Goal: Task Accomplishment & Management: Manage account settings

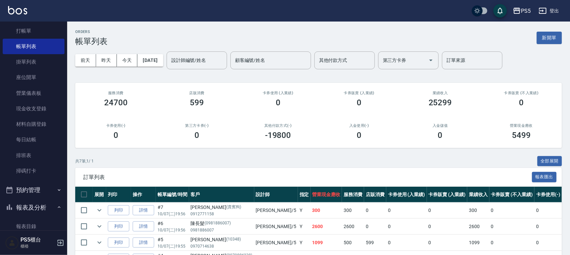
scroll to position [42, 0]
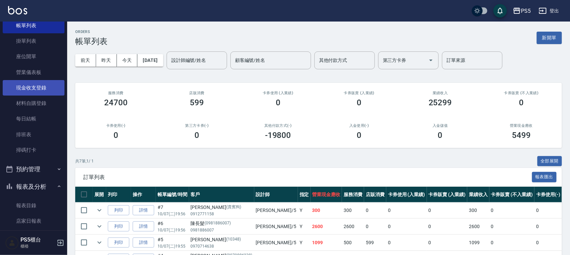
click at [23, 85] on link "現金收支登錄" at bounding box center [34, 87] width 62 height 15
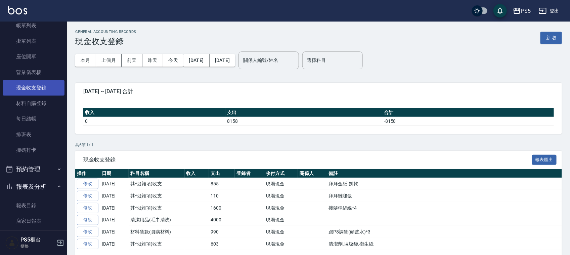
click at [33, 83] on link "現金收支登錄" at bounding box center [34, 87] width 62 height 15
click at [557, 35] on button "新增" at bounding box center [552, 38] width 22 height 12
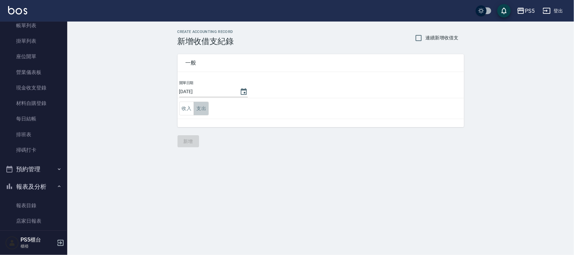
click at [206, 107] on button "支出" at bounding box center [201, 108] width 15 height 14
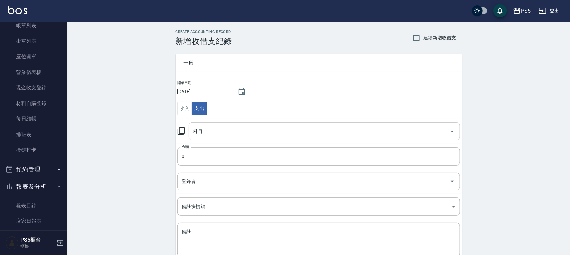
click at [202, 125] on input "科目" at bounding box center [319, 131] width 255 height 12
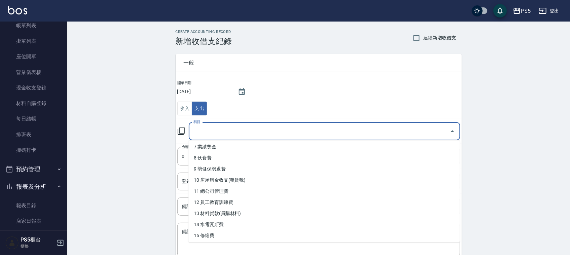
scroll to position [84, 0]
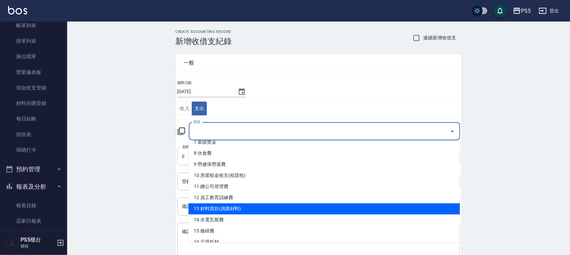
click at [219, 207] on li "13 材料貨款(員購材料)" at bounding box center [325, 208] width 272 height 11
type input "13 材料貨款(員購材料)"
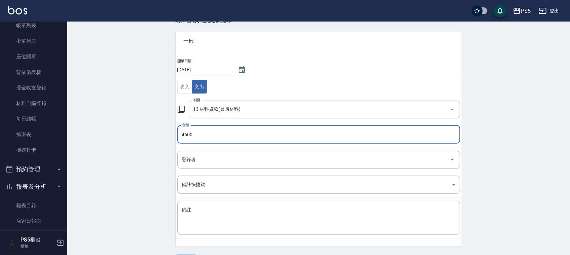
scroll to position [42, 0]
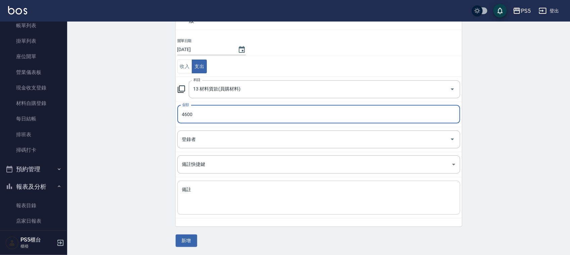
type input "4600"
click at [183, 187] on textarea "備註" at bounding box center [319, 197] width 274 height 23
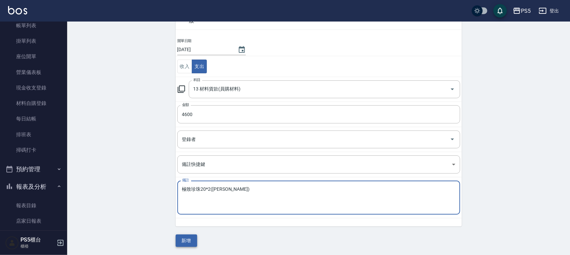
type textarea "極致珍珠20*2(裘莉)"
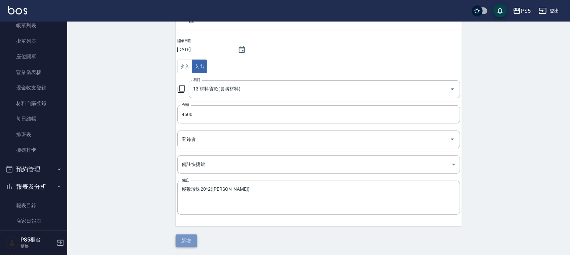
click at [196, 240] on button "新增" at bounding box center [187, 240] width 22 height 12
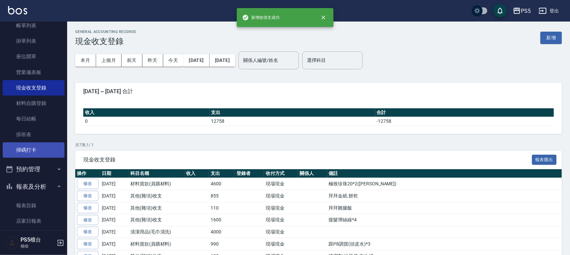
scroll to position [84, 0]
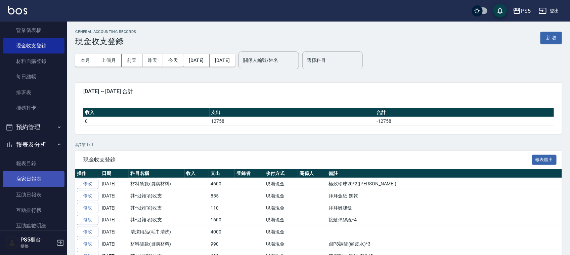
click at [30, 177] on link "店家日報表" at bounding box center [34, 178] width 62 height 15
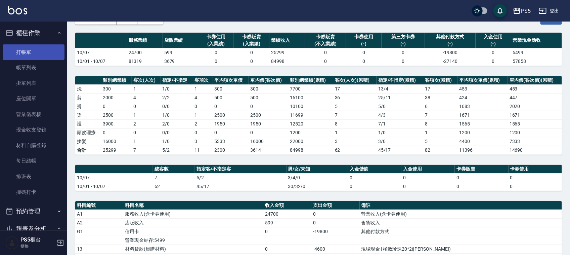
click at [35, 51] on link "打帳單" at bounding box center [34, 51] width 62 height 15
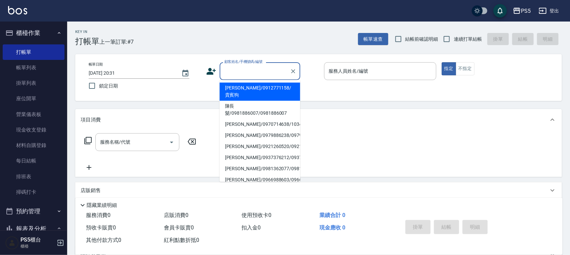
click at [232, 67] on input "顧客姓名/手機號碼/編號" at bounding box center [255, 71] width 65 height 12
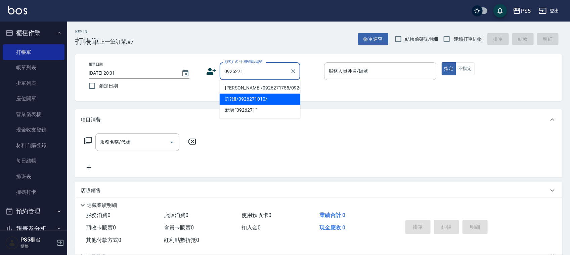
click at [243, 105] on li "許?姍/0926271010/" at bounding box center [260, 99] width 81 height 11
type input "許?姍/0926271010/"
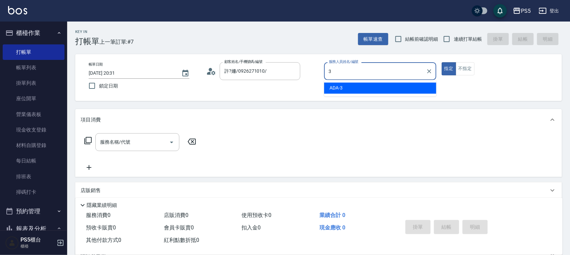
type input "ADA-3"
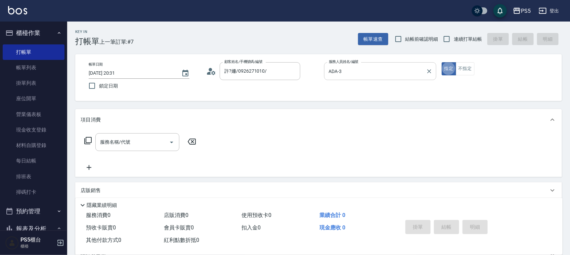
type button "true"
click at [471, 68] on button "不指定" at bounding box center [465, 68] width 19 height 13
click at [118, 141] on input "服務名稱/代號" at bounding box center [132, 142] width 68 height 12
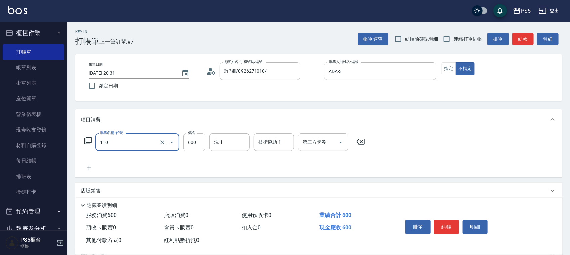
type input "精油+去角質(110)"
type input "800"
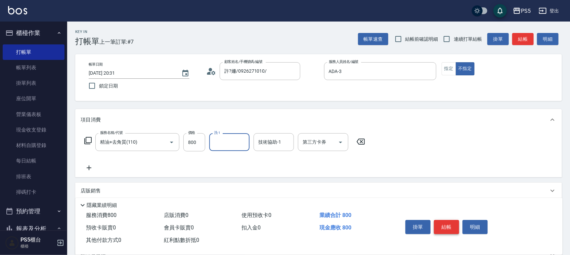
click at [446, 225] on button "結帳" at bounding box center [446, 227] width 25 height 14
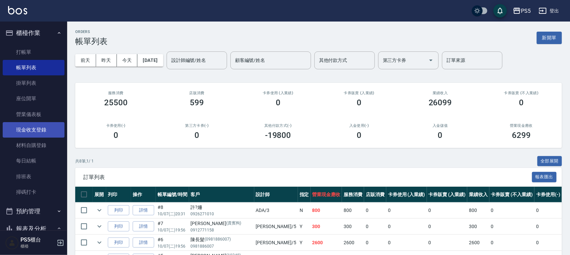
click at [31, 129] on link "現金收支登錄" at bounding box center [34, 129] width 62 height 15
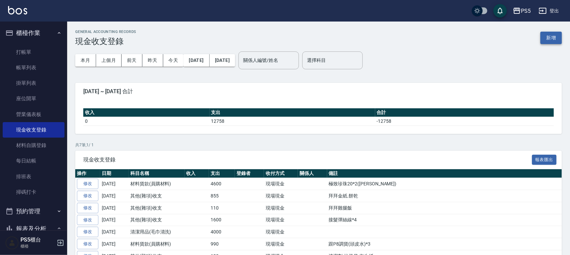
click at [555, 39] on button "新增" at bounding box center [552, 38] width 22 height 12
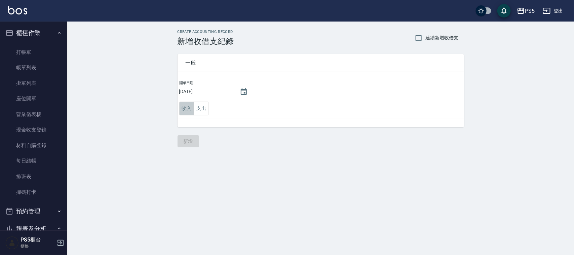
click at [190, 106] on button "收入" at bounding box center [186, 108] width 15 height 14
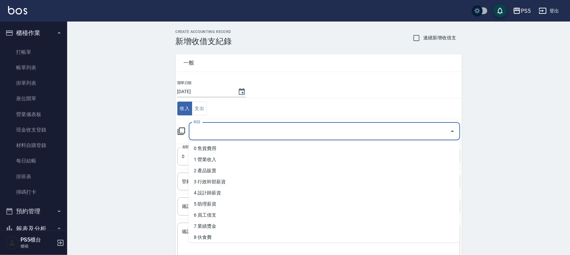
click at [219, 133] on input "科目" at bounding box center [319, 131] width 255 height 12
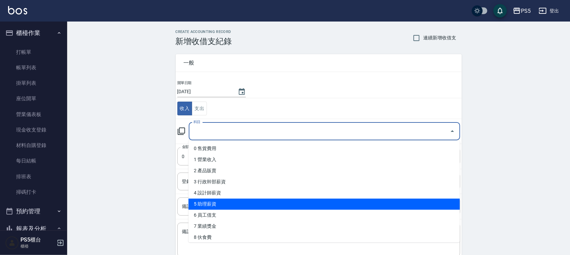
click at [234, 204] on li "5 助理薪資" at bounding box center [325, 204] width 272 height 11
type input "5 助理薪資"
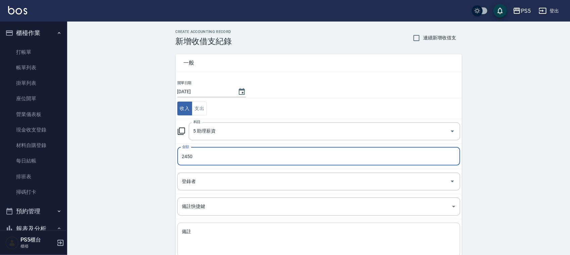
type input "2450"
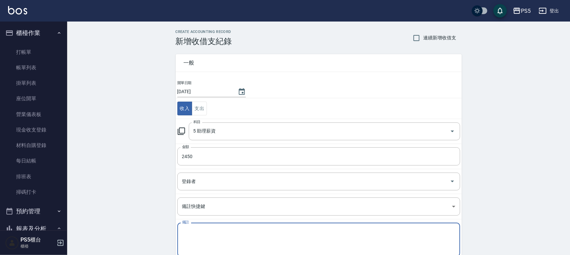
click at [192, 235] on textarea "備註" at bounding box center [319, 239] width 274 height 23
type textarea "f"
type textarea "青領薪資回沖(咚咚)"
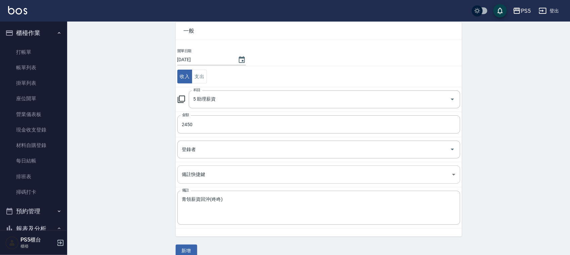
scroll to position [42, 0]
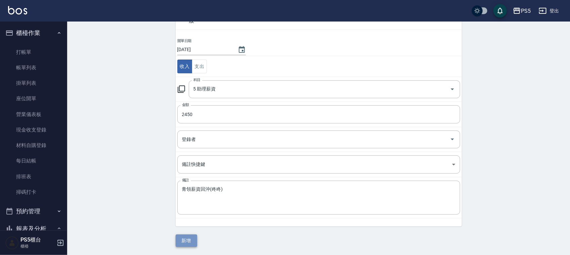
click at [195, 240] on button "新增" at bounding box center [187, 240] width 22 height 12
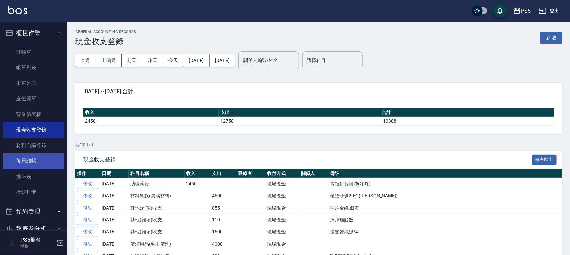
click at [33, 160] on link "每日結帳" at bounding box center [34, 160] width 62 height 15
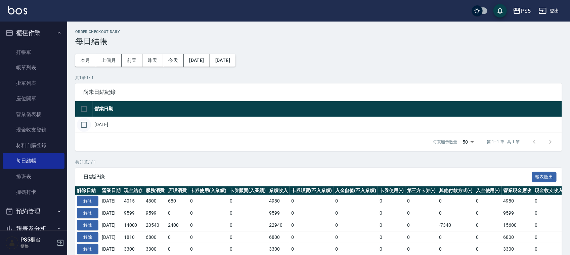
click at [83, 121] on input "checkbox" at bounding box center [84, 125] width 14 height 14
checkbox input "true"
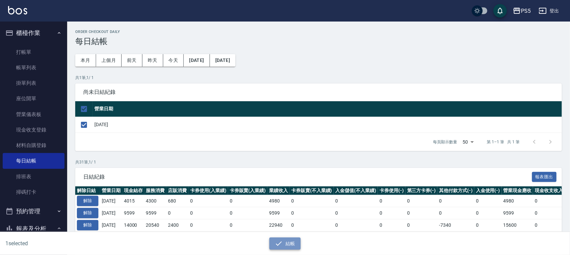
click at [293, 244] on button "結帳" at bounding box center [285, 243] width 31 height 12
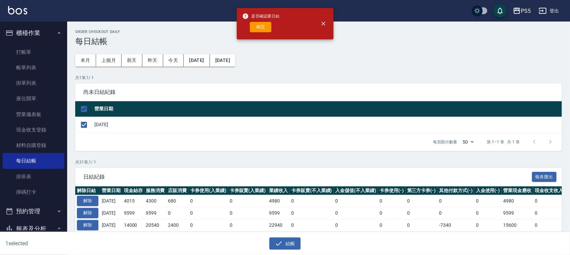
click at [248, 29] on div "確定" at bounding box center [261, 27] width 38 height 10
click at [255, 27] on button "確定" at bounding box center [261, 27] width 22 height 10
checkbox input "false"
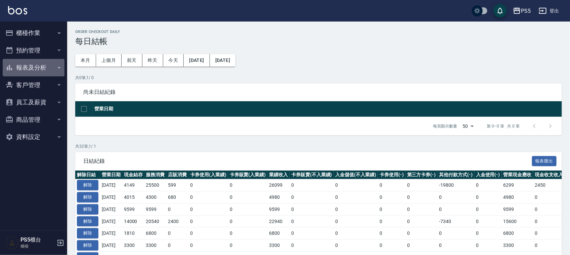
click at [40, 65] on button "報表及分析" at bounding box center [34, 67] width 62 height 17
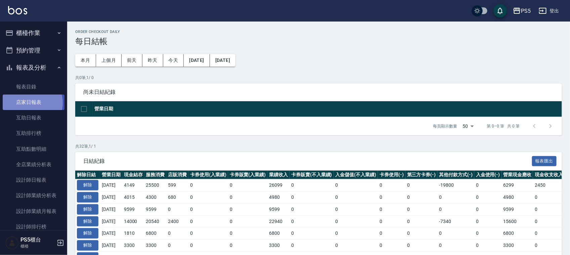
click at [31, 103] on link "店家日報表" at bounding box center [34, 101] width 62 height 15
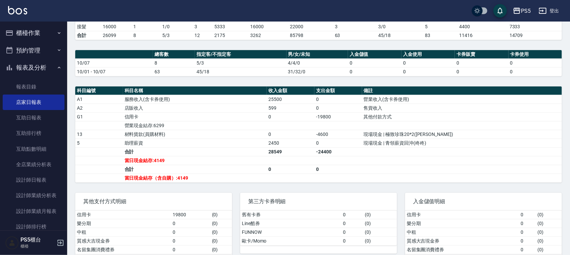
scroll to position [168, 0]
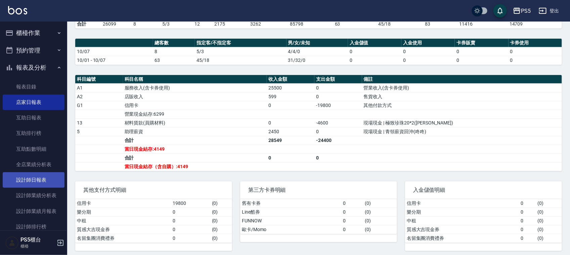
click at [27, 180] on link "設計師日報表" at bounding box center [34, 179] width 62 height 15
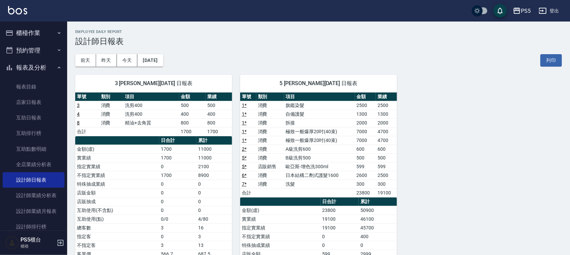
click at [40, 34] on button "櫃檯作業" at bounding box center [34, 32] width 62 height 17
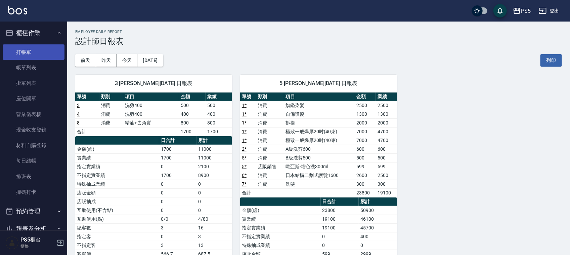
click at [41, 53] on link "打帳單" at bounding box center [34, 51] width 62 height 15
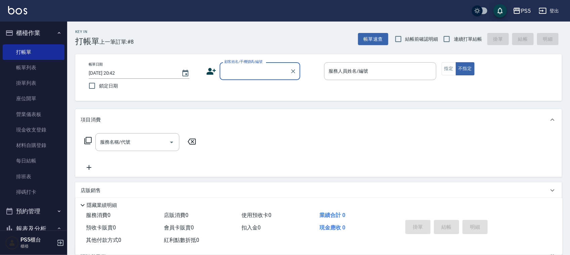
click at [243, 68] on input "顧客姓名/手機號碼/編號" at bounding box center [255, 71] width 65 height 12
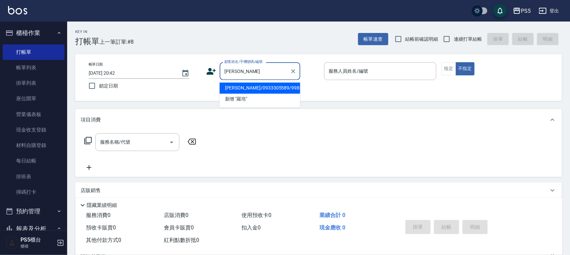
click at [239, 88] on li "羅培文/0933305589/9985" at bounding box center [260, 88] width 81 height 11
type input "羅培文/0933305589/9985"
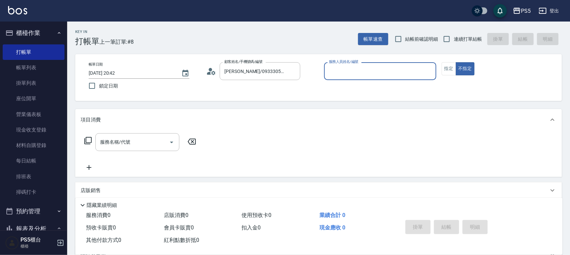
type input "Jolie-5"
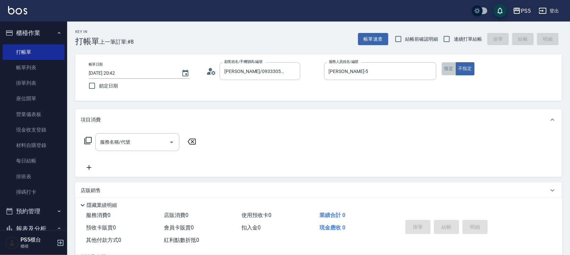
click at [454, 65] on button "指定" at bounding box center [449, 68] width 14 height 13
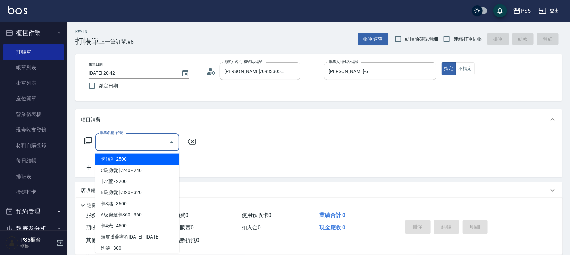
click at [134, 143] on input "服務名稱/代號" at bounding box center [132, 142] width 68 height 12
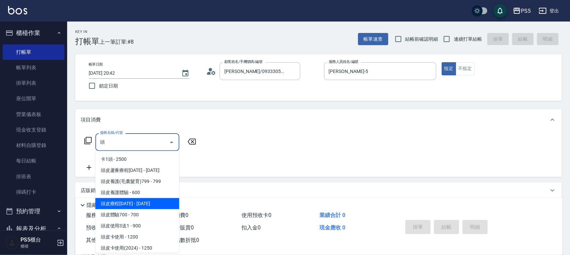
click at [133, 199] on span "頭皮療程1500 - 1500" at bounding box center [137, 203] width 84 height 11
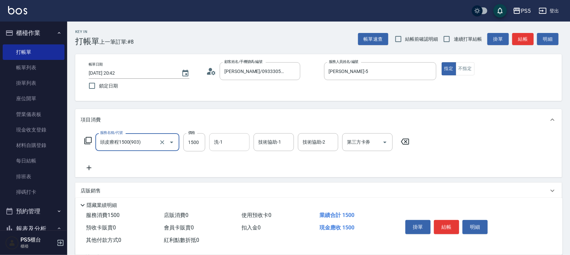
type input "頭皮療程1500(903)"
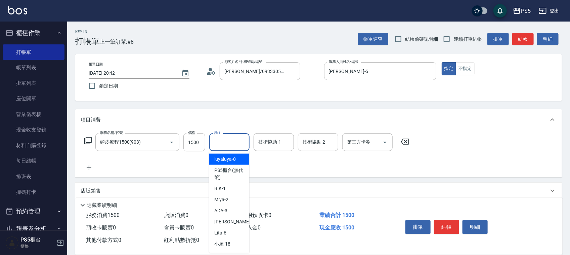
click at [231, 140] on input "洗-1" at bounding box center [229, 142] width 34 height 12
type input "咚咚-30"
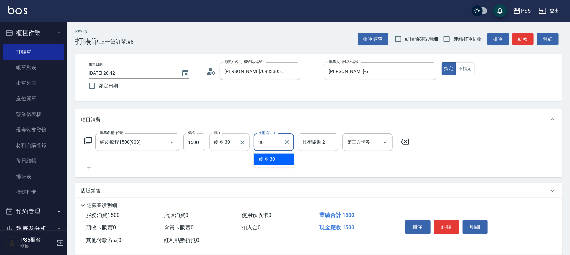
type input "咚咚-30"
click at [441, 223] on button "結帳" at bounding box center [446, 227] width 25 height 14
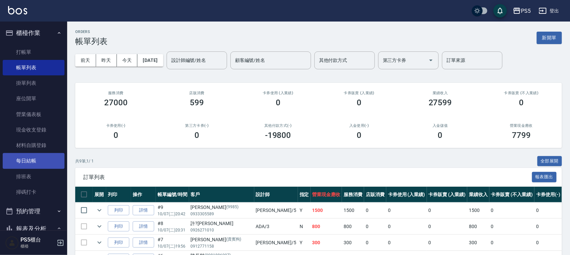
click at [28, 162] on link "每日結帳" at bounding box center [34, 160] width 62 height 15
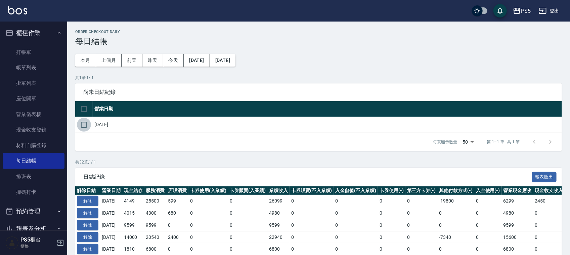
click at [84, 125] on input "checkbox" at bounding box center [84, 125] width 14 height 14
checkbox input "true"
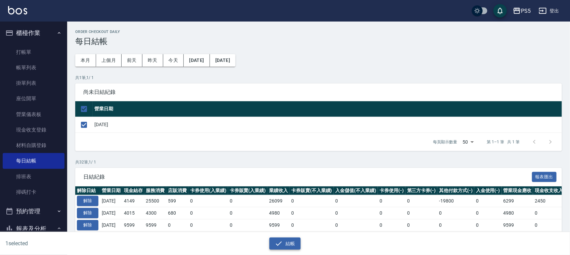
click at [293, 240] on button "結帳" at bounding box center [285, 243] width 31 height 12
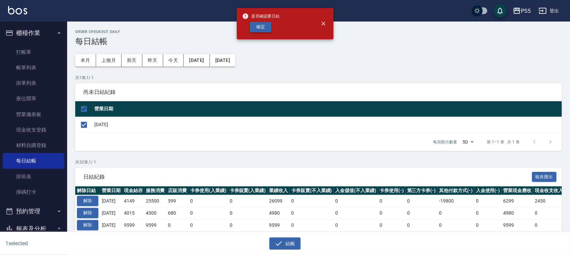
click at [266, 27] on button "確定" at bounding box center [261, 27] width 22 height 10
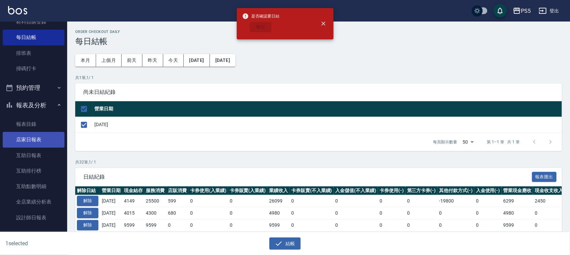
checkbox input "false"
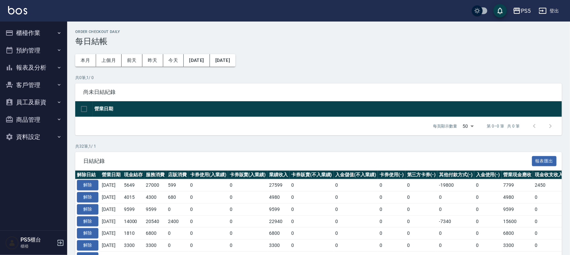
click at [34, 65] on button "報表及分析" at bounding box center [34, 67] width 62 height 17
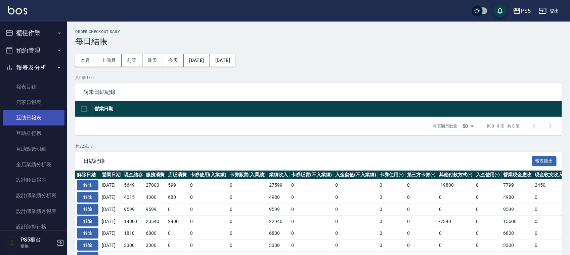
click at [36, 113] on link "互助日報表" at bounding box center [34, 117] width 62 height 15
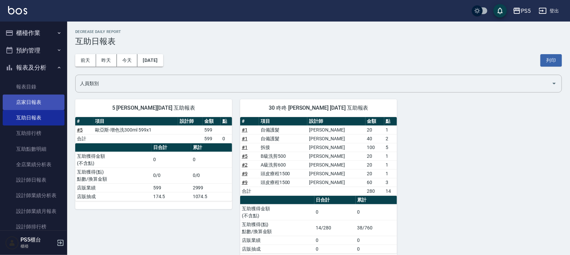
click at [25, 101] on link "店家日報表" at bounding box center [34, 101] width 62 height 15
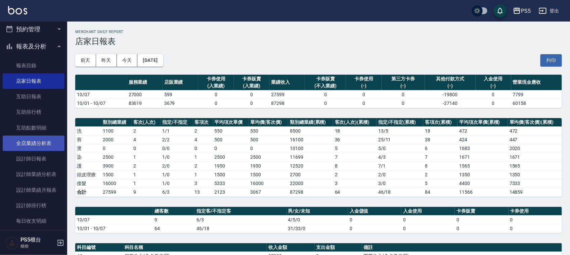
scroll to position [42, 0]
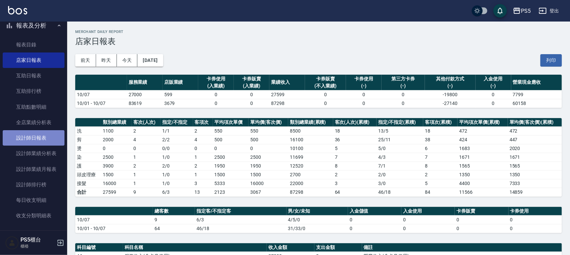
click at [46, 133] on link "設計師日報表" at bounding box center [34, 137] width 62 height 15
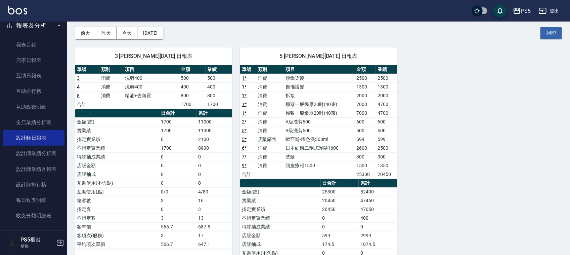
scroll to position [42, 0]
